Goal: Task Accomplishment & Management: Complete application form

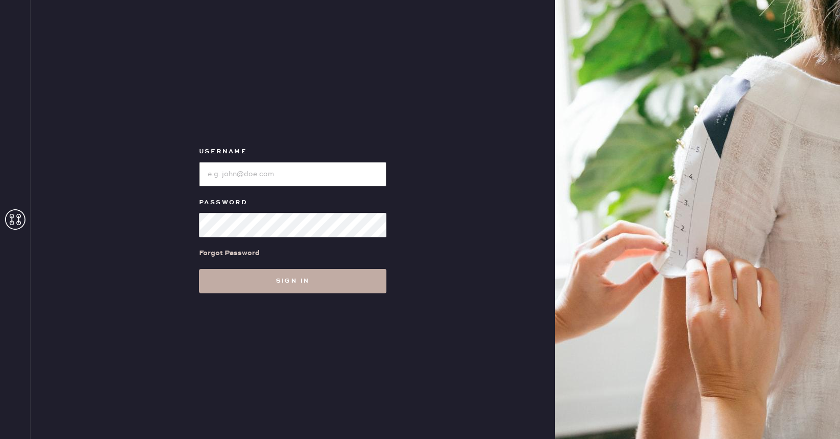
type input "reformationhenderson"
click at [303, 275] on button "Sign in" at bounding box center [292, 281] width 187 height 24
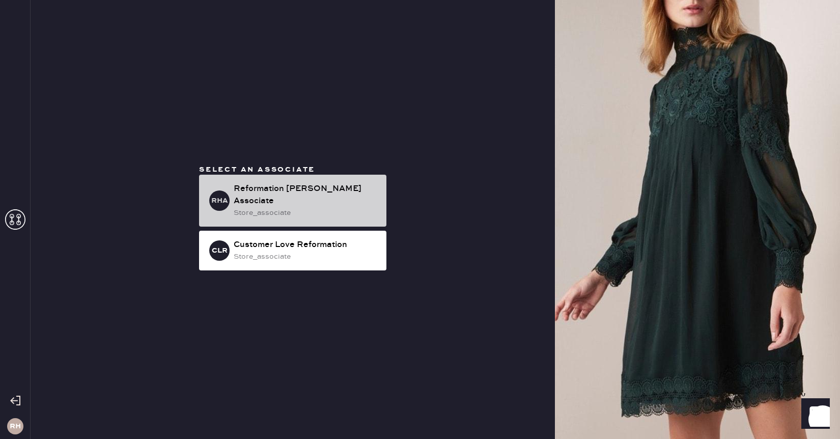
click at [243, 192] on div "Reformation Henderson Associate" at bounding box center [306, 195] width 145 height 24
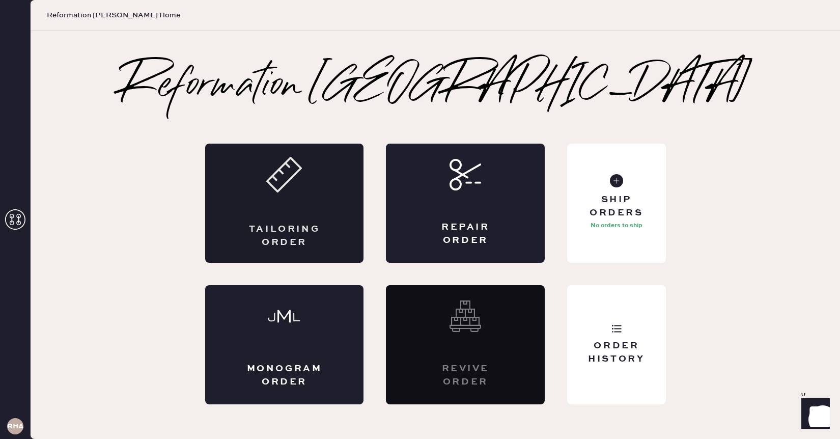
click at [321, 183] on div "Tailoring Order" at bounding box center [284, 203] width 159 height 119
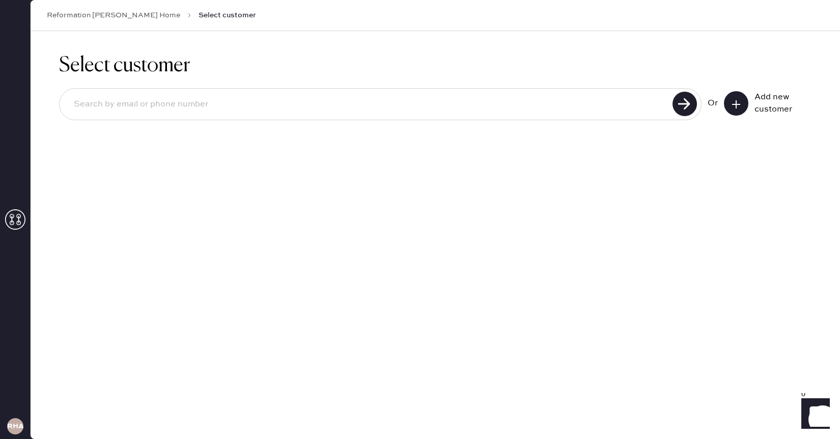
click at [374, 103] on input at bounding box center [368, 104] width 604 height 23
type input "lauren.little@uta.edu"
click at [677, 111] on use at bounding box center [685, 104] width 24 height 24
click at [204, 108] on input "lauren.little@uta.edu" at bounding box center [368, 104] width 604 height 23
click at [688, 102] on use at bounding box center [685, 104] width 24 height 24
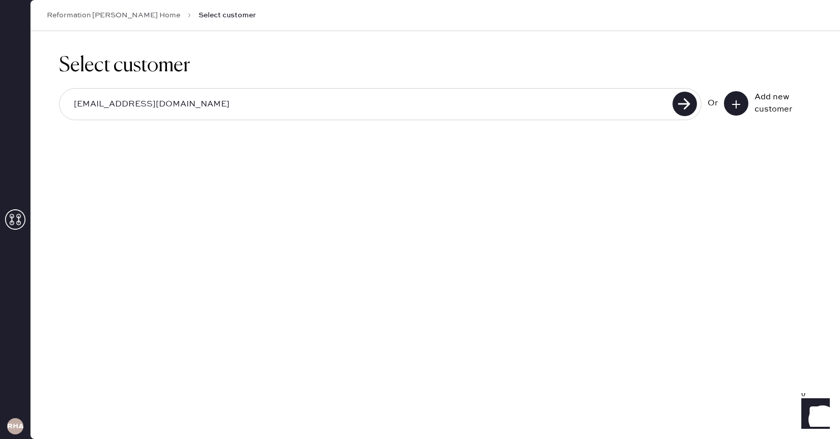
click at [742, 103] on button at bounding box center [736, 103] width 24 height 24
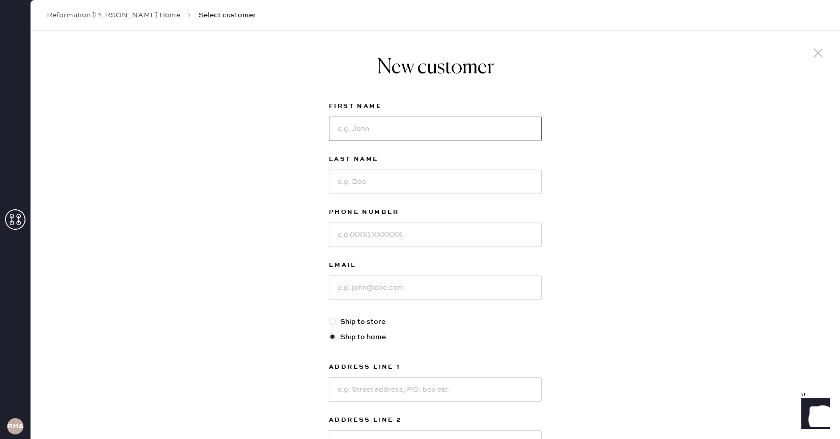
click at [489, 120] on input at bounding box center [435, 129] width 213 height 24
type input "lauren"
click at [464, 179] on input at bounding box center [435, 182] width 213 height 24
type input "little"
click at [433, 279] on input at bounding box center [435, 288] width 213 height 24
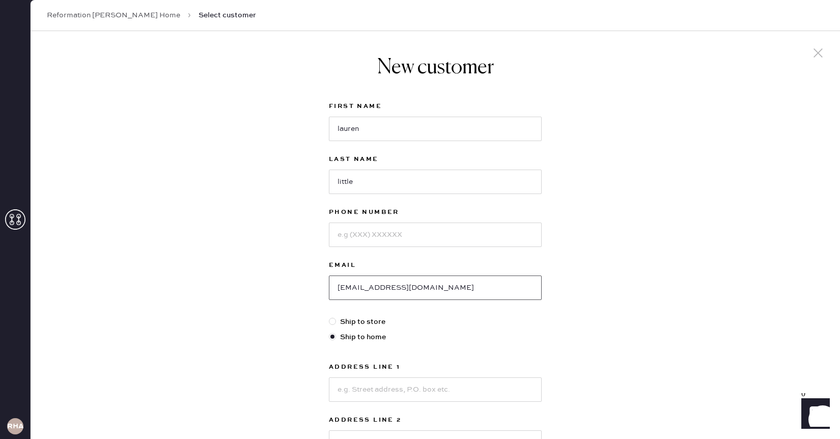
type input "lauren.little@uta.edu"
click at [645, 286] on div "New customer First Name lauren Last Name little Phone Number Email lauren.littl…" at bounding box center [436, 347] width 810 height 632
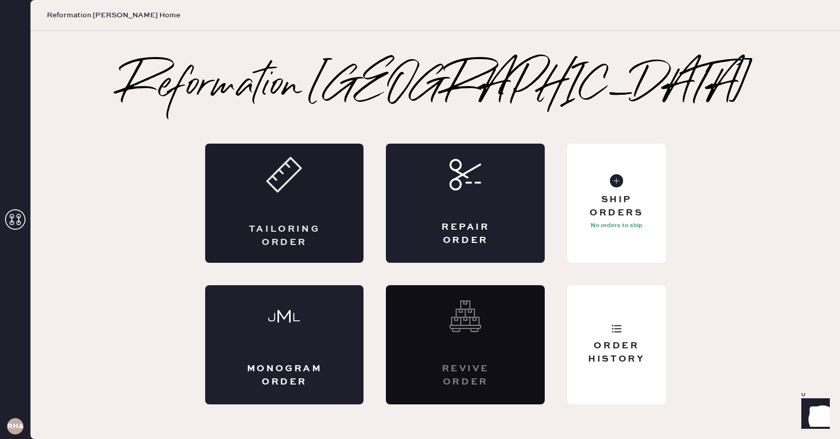
click at [318, 212] on div "Tailoring Order" at bounding box center [284, 203] width 159 height 119
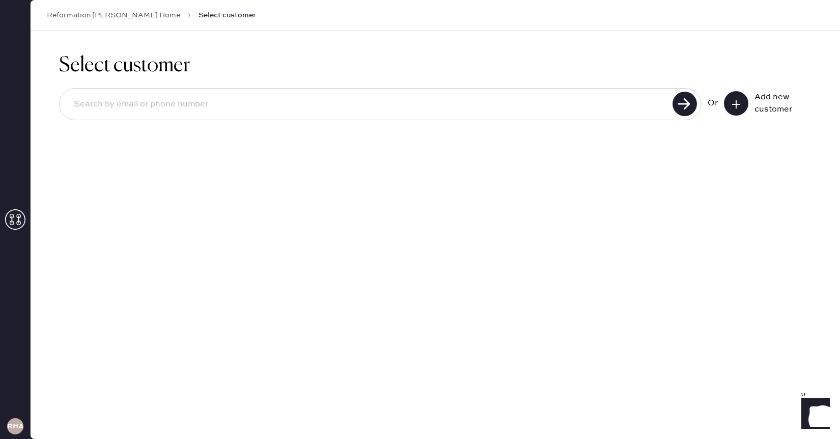
click at [613, 102] on input at bounding box center [368, 104] width 604 height 23
paste input "8175012835"
type input "8175012835"
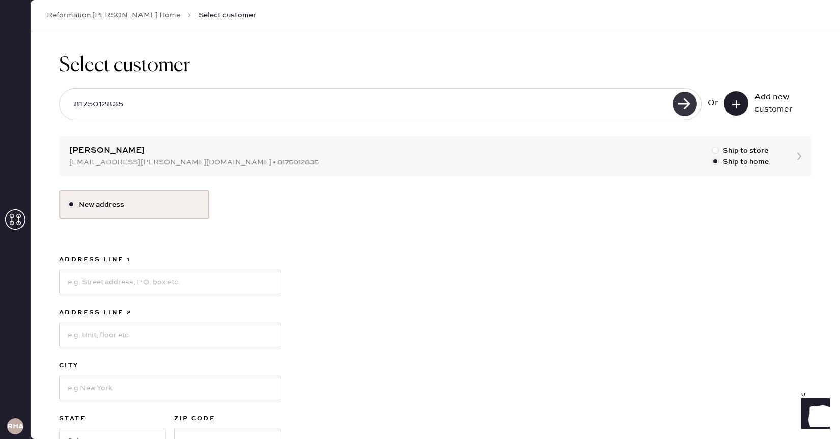
click at [686, 111] on use at bounding box center [685, 104] width 24 height 24
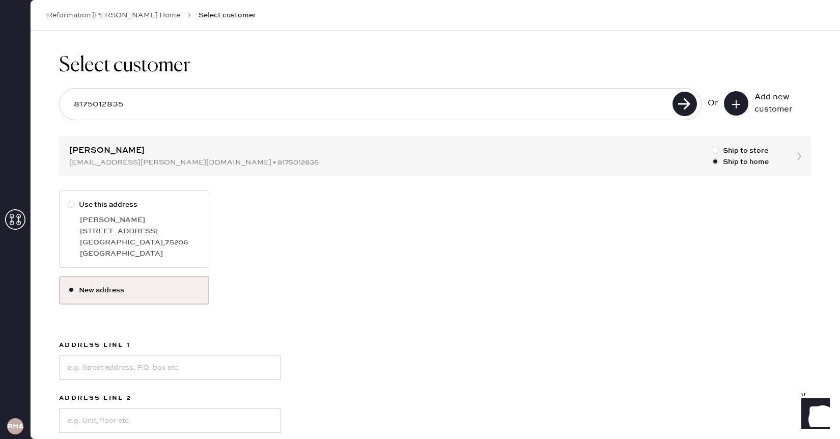
click at [168, 239] on div "[GEOGRAPHIC_DATA] , 75206" at bounding box center [140, 242] width 121 height 11
click at [68, 200] on input "Use this address" at bounding box center [68, 199] width 1 height 1
radio input "true"
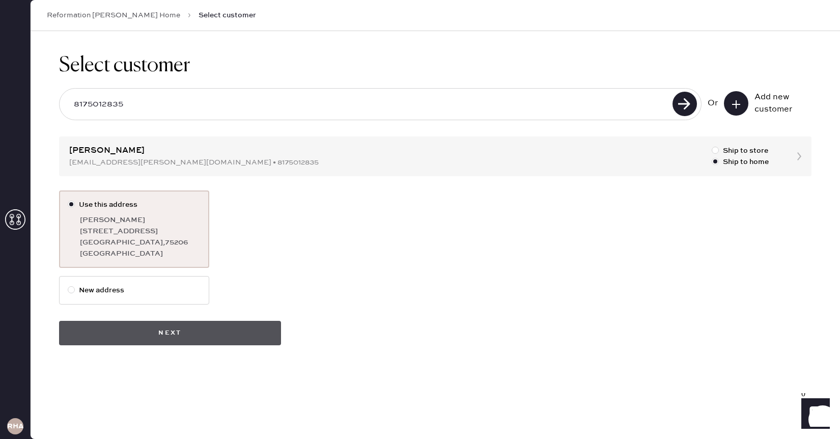
click at [240, 344] on button "Next" at bounding box center [170, 333] width 222 height 24
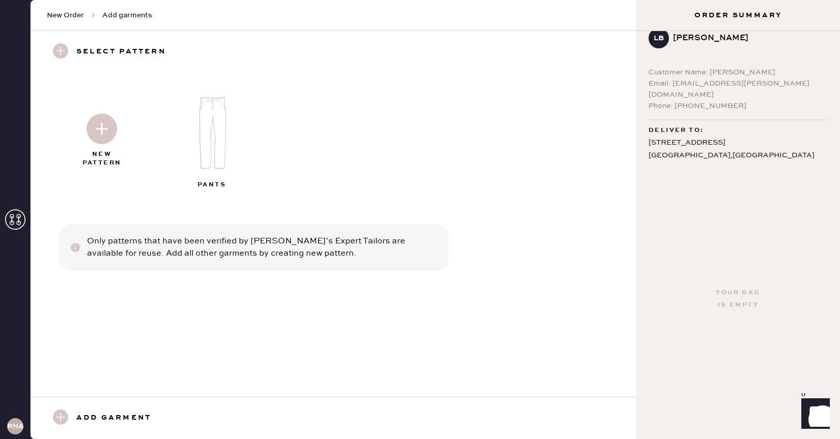
scroll to position [18, 0]
click at [230, 118] on img at bounding box center [213, 133] width 110 height 88
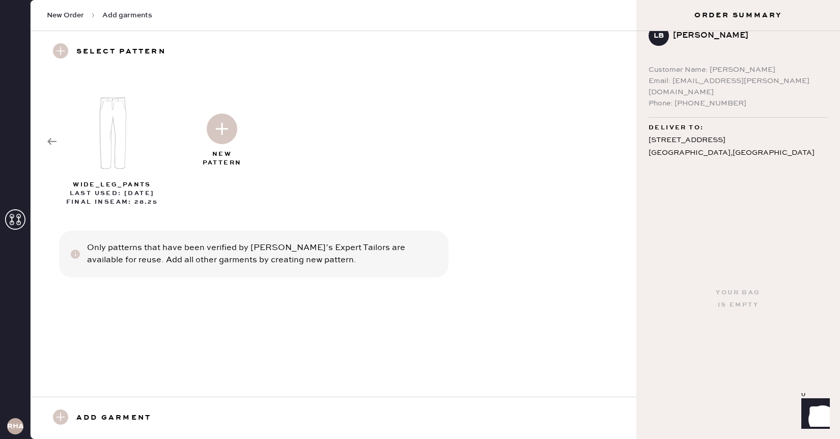
click at [111, 130] on img at bounding box center [113, 133] width 110 height 88
select select "4"
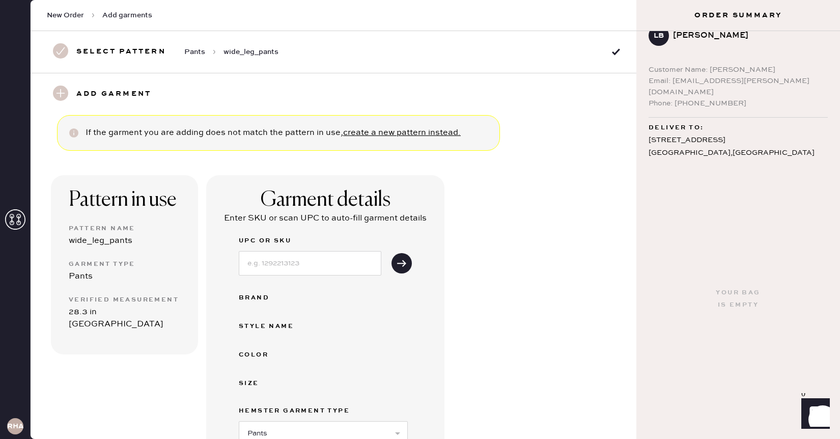
click at [138, 58] on h3 "Select pattern" at bounding box center [121, 51] width 90 height 17
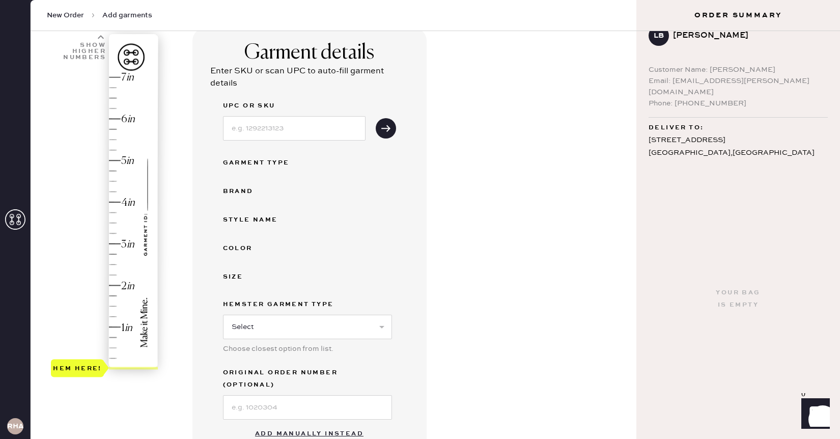
scroll to position [78, 0]
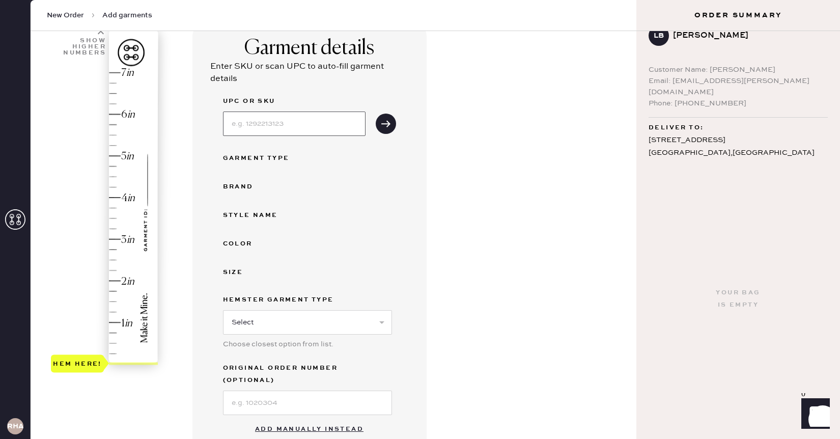
click at [290, 125] on input at bounding box center [294, 124] width 143 height 24
click at [542, 253] on div "Garment details Enter SKU or scan UPC to auto-fill garment details UPC or SKU G…" at bounding box center [411, 287] width 436 height 529
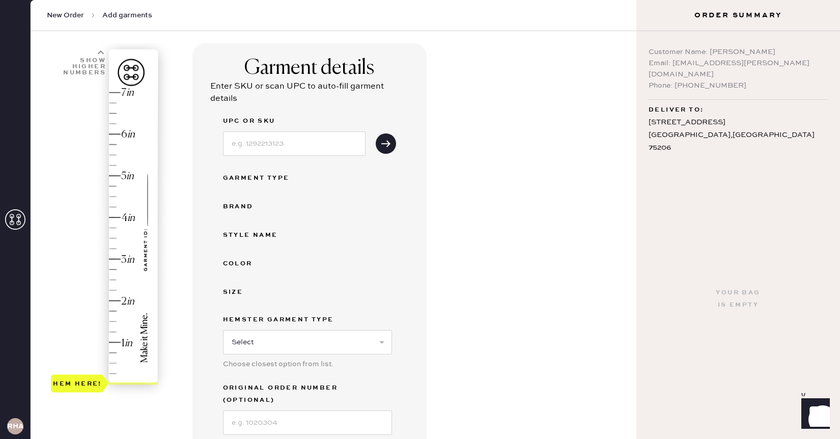
scroll to position [63, 0]
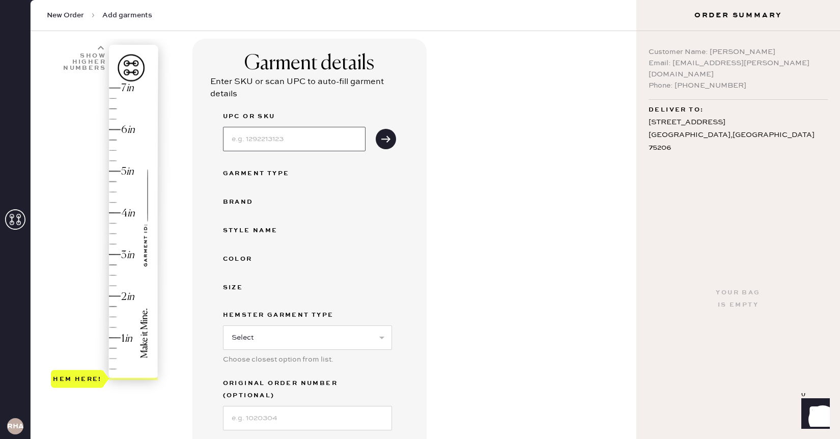
click at [255, 140] on input at bounding box center [294, 139] width 143 height 24
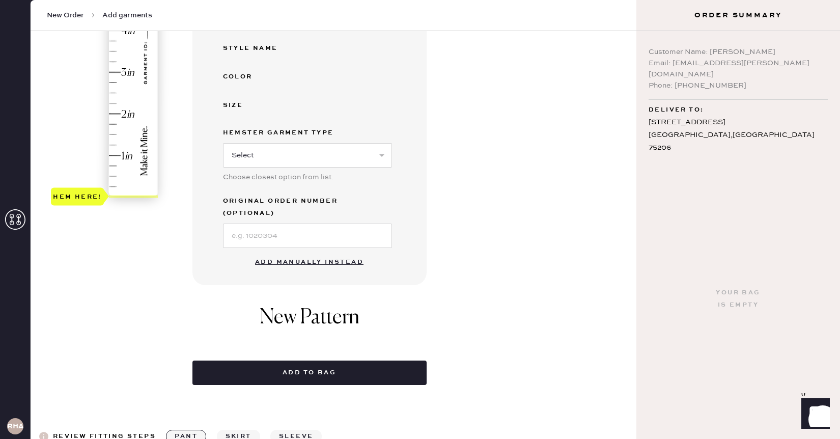
click at [350, 295] on div "New Pattern" at bounding box center [310, 322] width 234 height 55
click at [351, 252] on button "Add manually instead" at bounding box center [309, 262] width 121 height 20
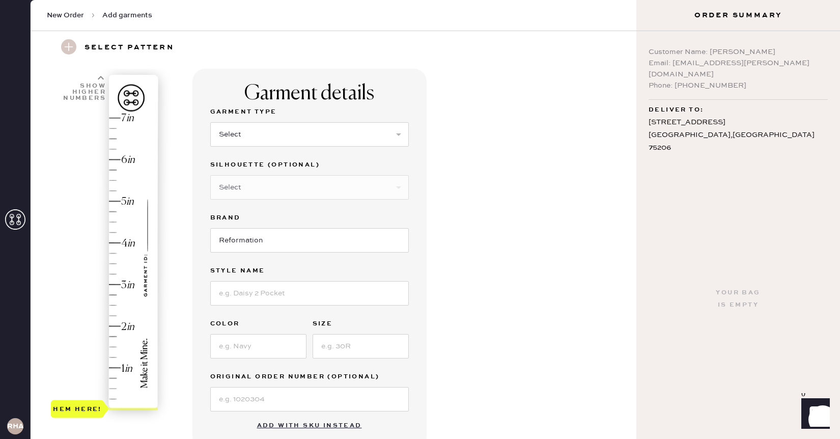
scroll to position [0, 0]
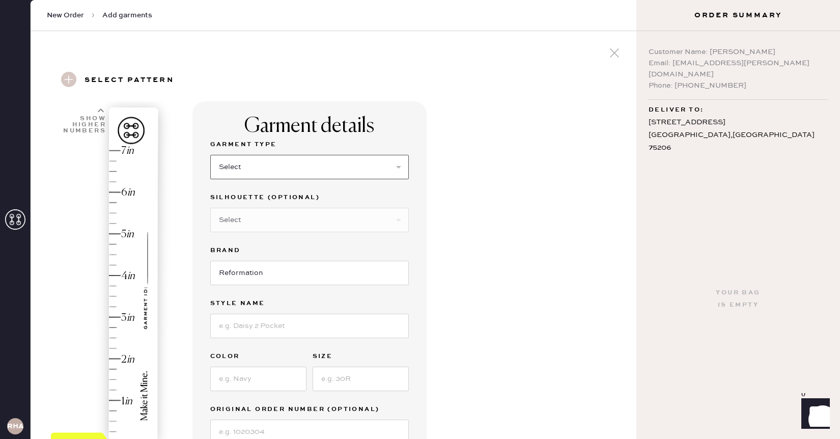
click at [260, 166] on select "Select Basic Skirt Jeans Leggings Pants Shorts Basic Sleeved Dress Basic Sleeve…" at bounding box center [309, 167] width 199 height 24
select select "2"
click at [210, 155] on select "Select Basic Skirt Jeans Leggings Pants Shorts Basic Sleeved Dress Basic Sleeve…" at bounding box center [309, 167] width 199 height 24
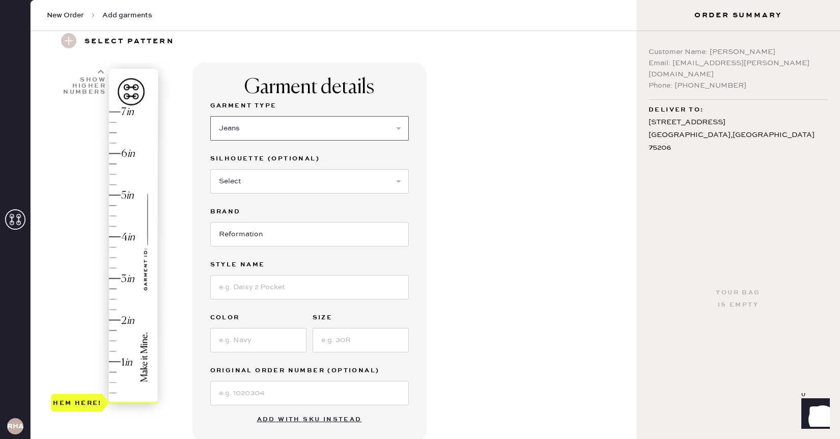
scroll to position [43, 0]
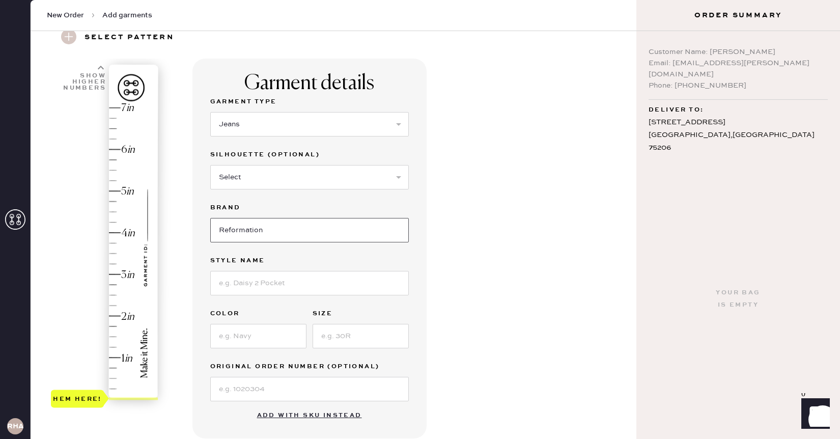
click at [277, 235] on input "Reformation" at bounding box center [309, 230] width 199 height 24
click at [268, 279] on input at bounding box center [309, 283] width 199 height 24
click at [326, 282] on input "[PERSON_NAME]" at bounding box center [309, 283] width 199 height 24
type input "[PERSON_NAME] High rise wide leg"
click at [257, 358] on div "Garment Type Select Basic Skirt Jeans Leggings Pants Shorts Basic Sleeved Dress…" at bounding box center [309, 249] width 199 height 306
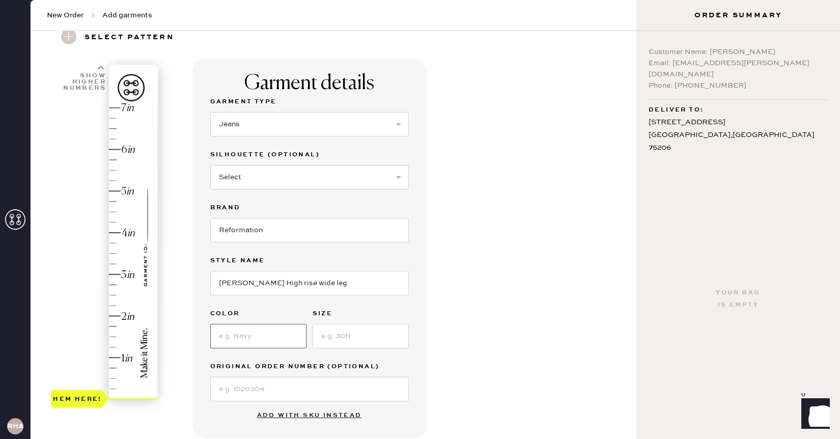
click at [260, 340] on input at bounding box center [258, 336] width 96 height 24
type input "blue"
click at [360, 327] on input at bounding box center [361, 336] width 96 height 24
type input "27"
click at [321, 386] on input at bounding box center [309, 389] width 199 height 24
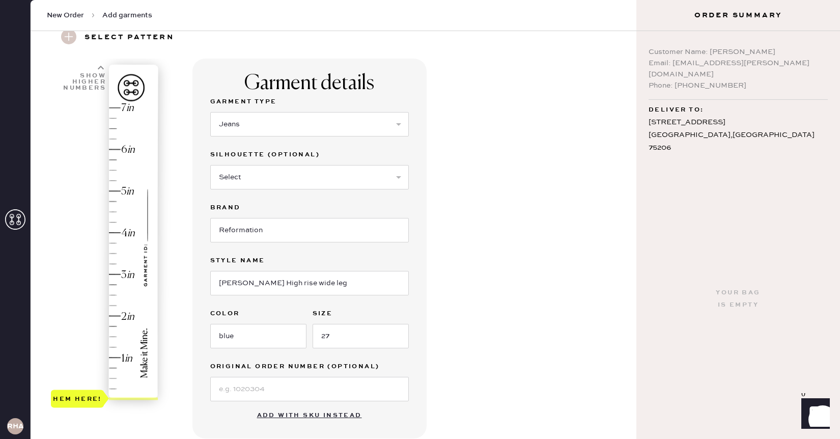
type input "1.5"
click at [117, 336] on div "Hem here!" at bounding box center [105, 253] width 108 height 301
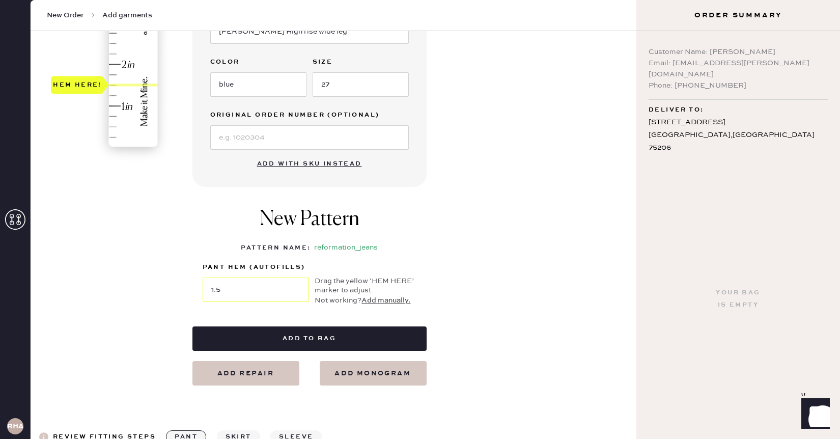
scroll to position [374, 0]
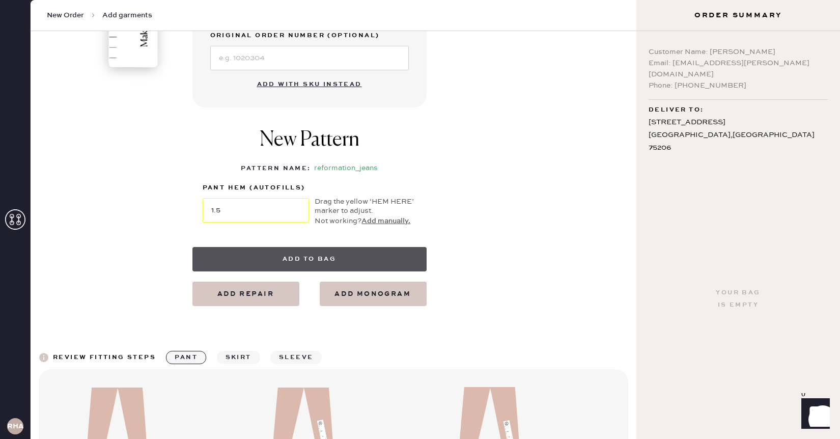
click at [329, 261] on button "Add to bag" at bounding box center [310, 259] width 234 height 24
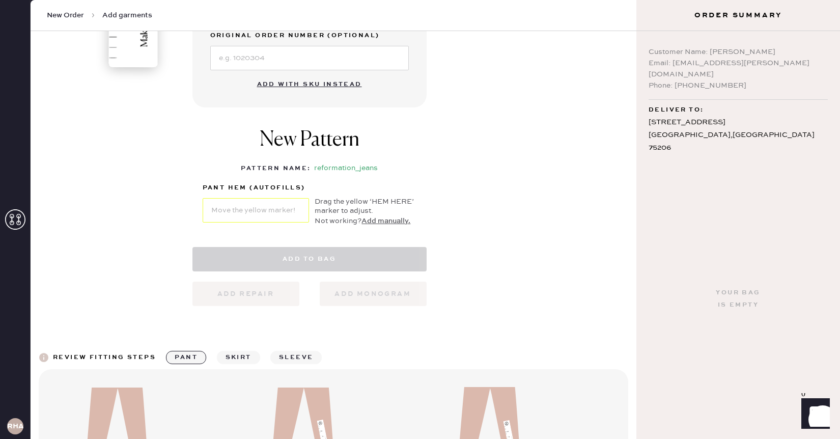
select select "2"
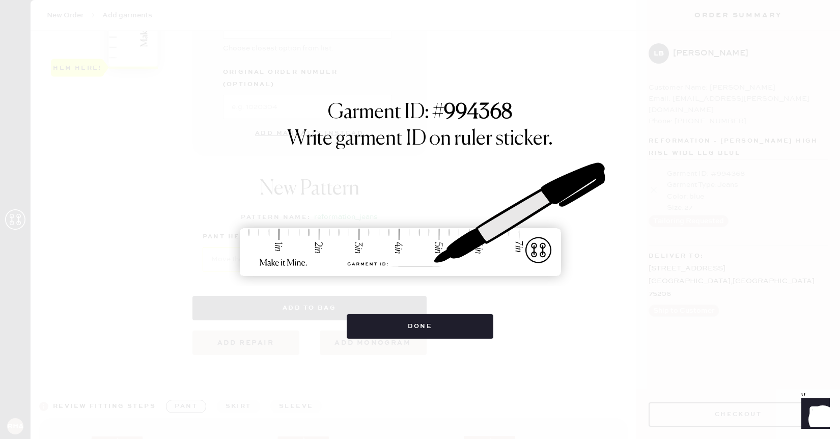
scroll to position [0, 0]
click at [402, 324] on button "Done" at bounding box center [420, 326] width 147 height 24
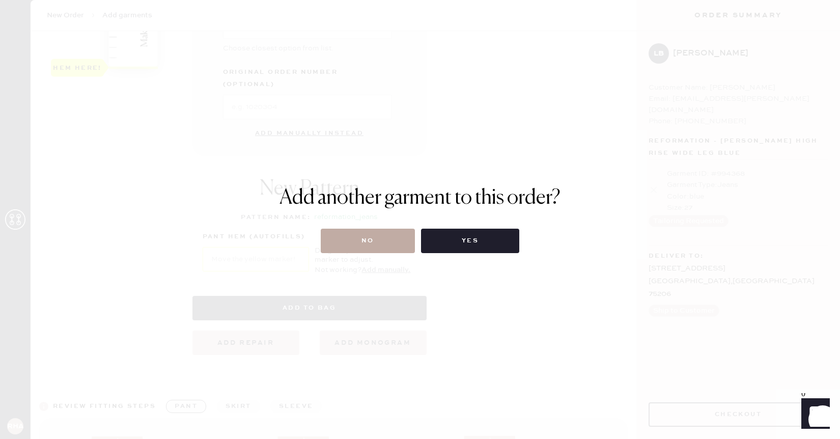
click at [396, 232] on button "No" at bounding box center [368, 241] width 94 height 24
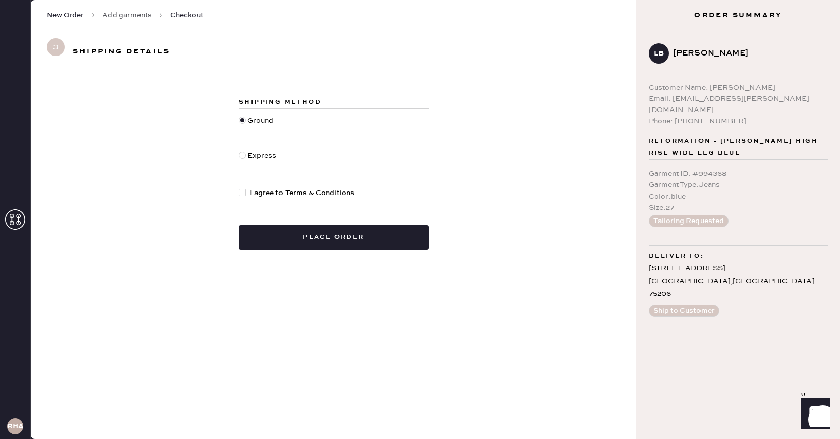
click at [257, 155] on div "Express" at bounding box center [264, 161] width 32 height 22
click at [239, 151] on input "Express" at bounding box center [239, 150] width 1 height 1
radio input "true"
click at [260, 189] on span "I agree to Terms & Conditions" at bounding box center [302, 192] width 104 height 11
click at [239, 188] on input "I agree to Terms & Conditions" at bounding box center [239, 187] width 1 height 1
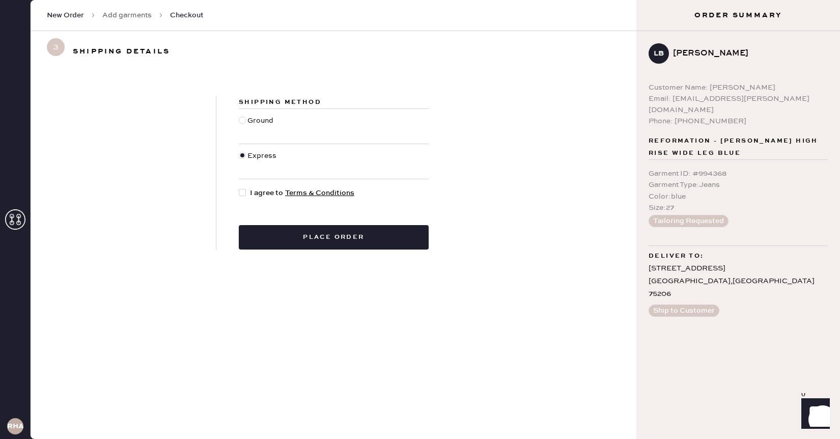
checkbox input "true"
click at [255, 122] on div "Ground" at bounding box center [262, 126] width 29 height 22
click at [239, 116] on input "Ground" at bounding box center [239, 115] width 1 height 1
radio input "true"
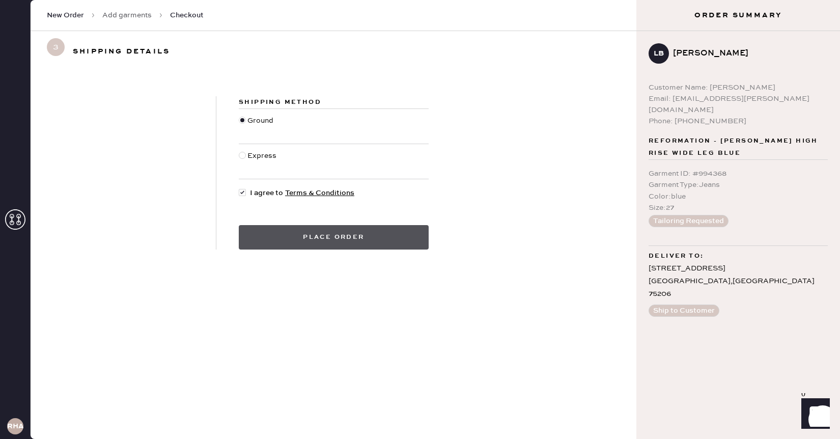
click at [263, 233] on button "Place order" at bounding box center [334, 237] width 190 height 24
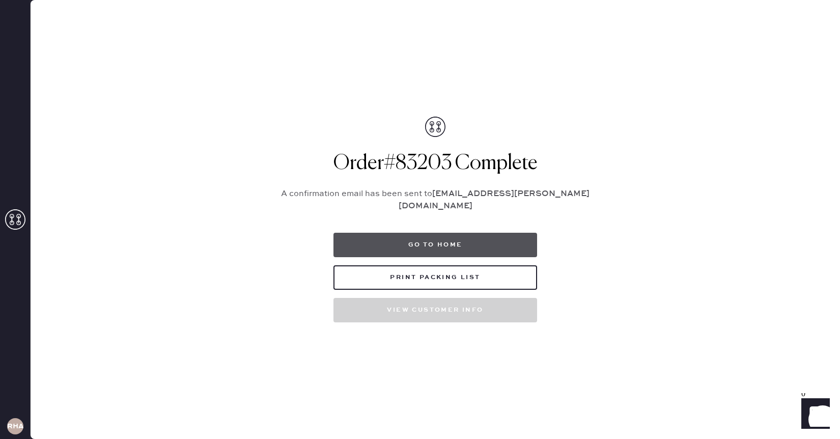
click at [416, 241] on button "Go to home" at bounding box center [436, 245] width 204 height 24
